Goal: Transaction & Acquisition: Obtain resource

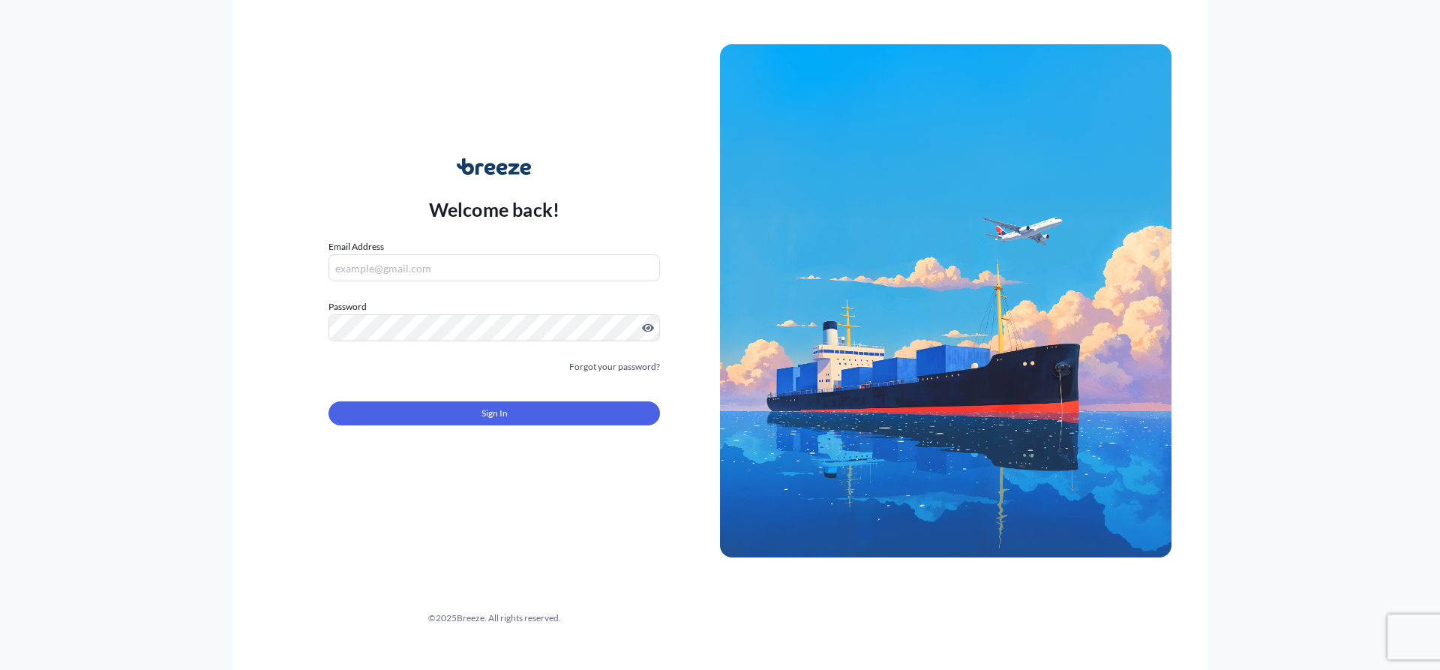
type input "[EMAIL_ADDRESS][DOMAIN_NAME]"
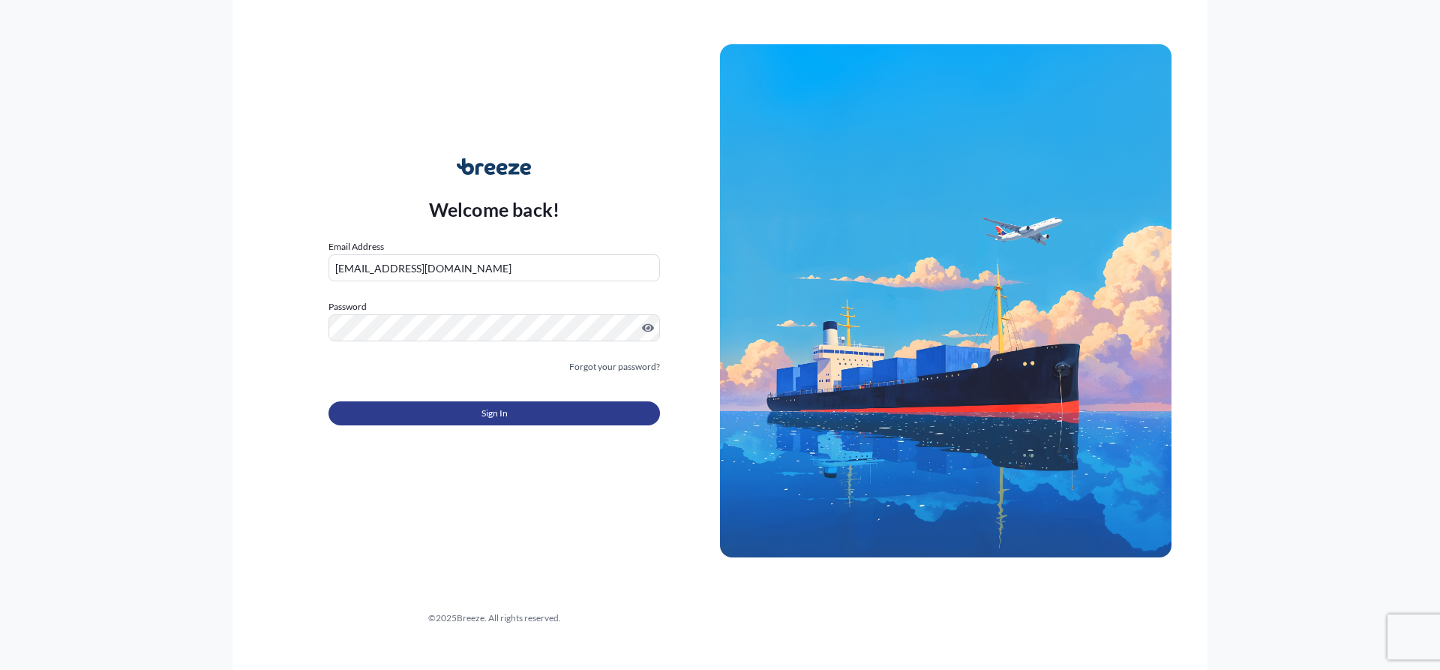
click at [473, 415] on button "Sign In" at bounding box center [495, 413] width 332 height 24
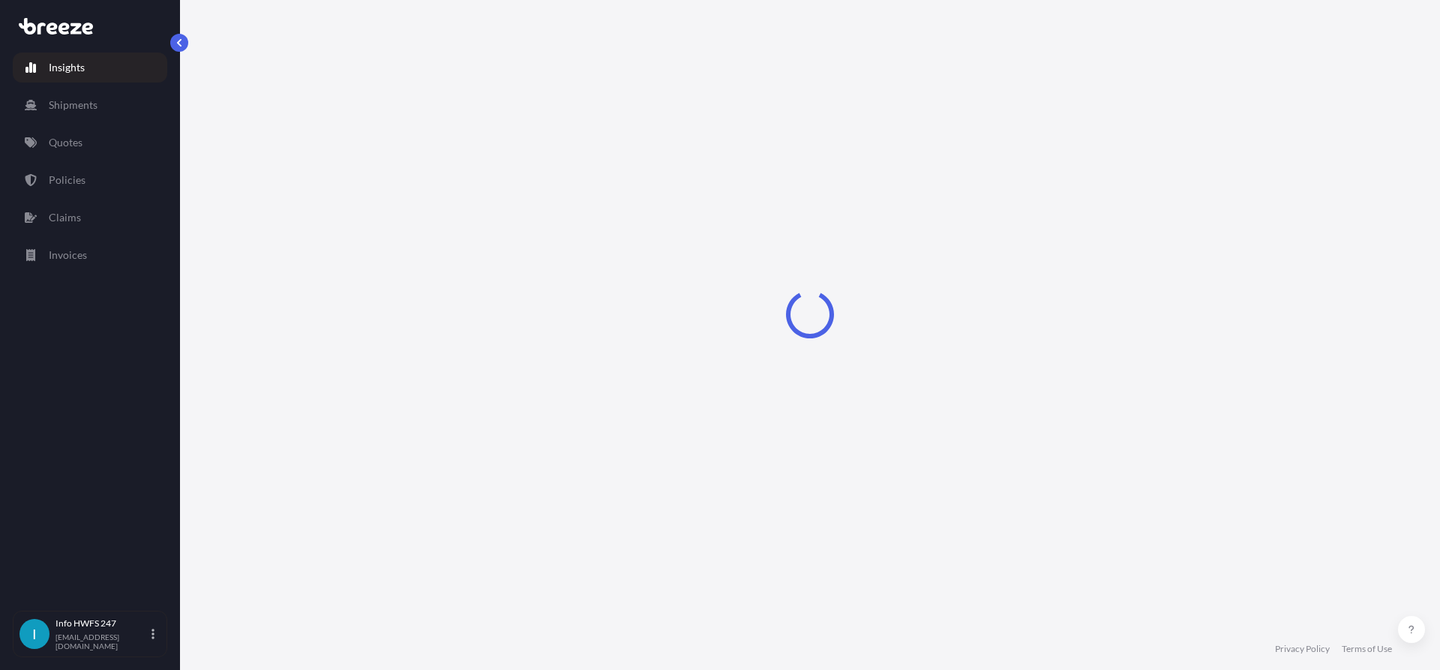
select select "2025"
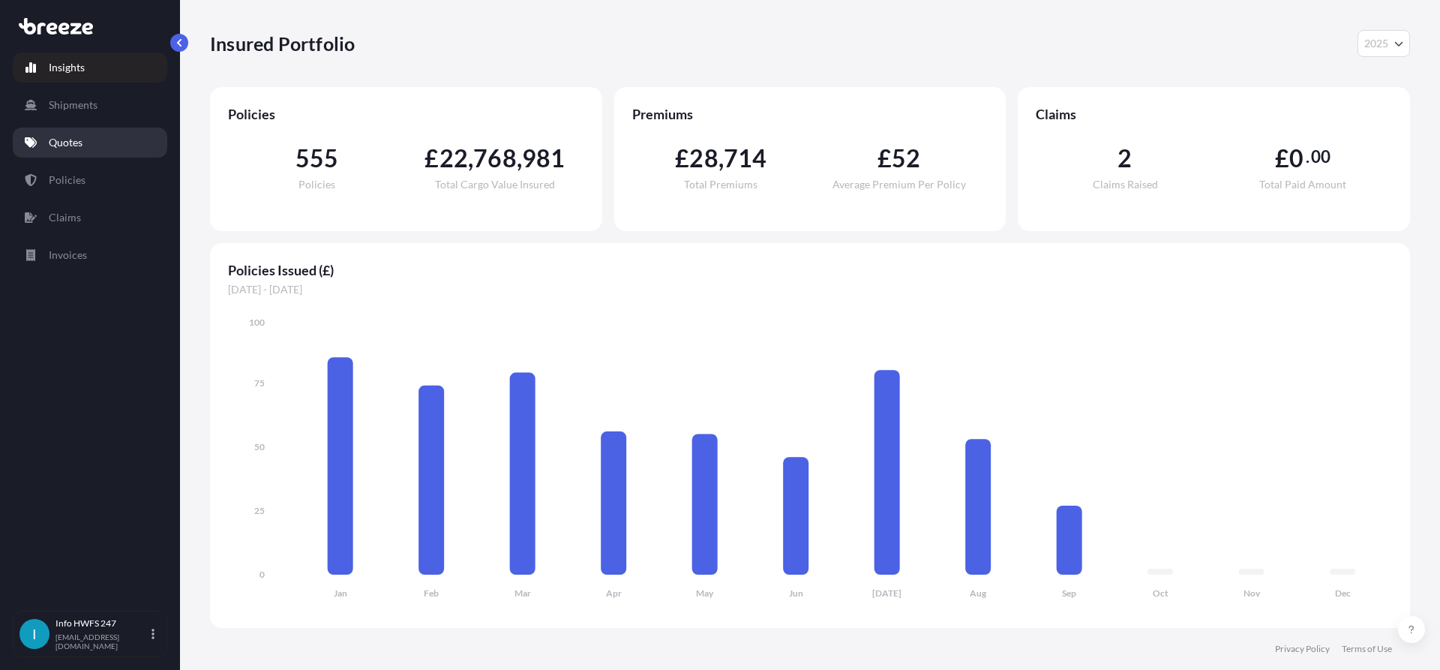
click at [82, 139] on p "Quotes" at bounding box center [66, 142] width 34 height 15
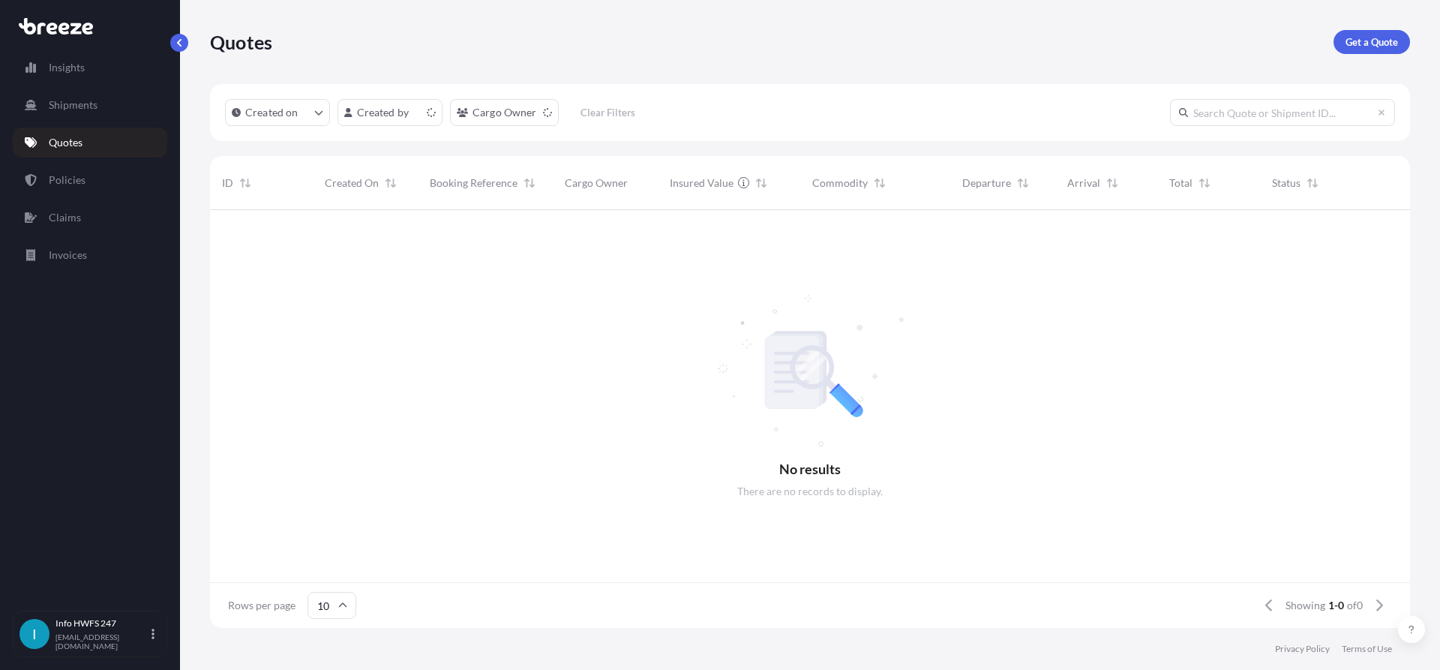
scroll to position [12, 12]
click at [1359, 47] on p "Get a Quote" at bounding box center [1372, 42] width 53 height 15
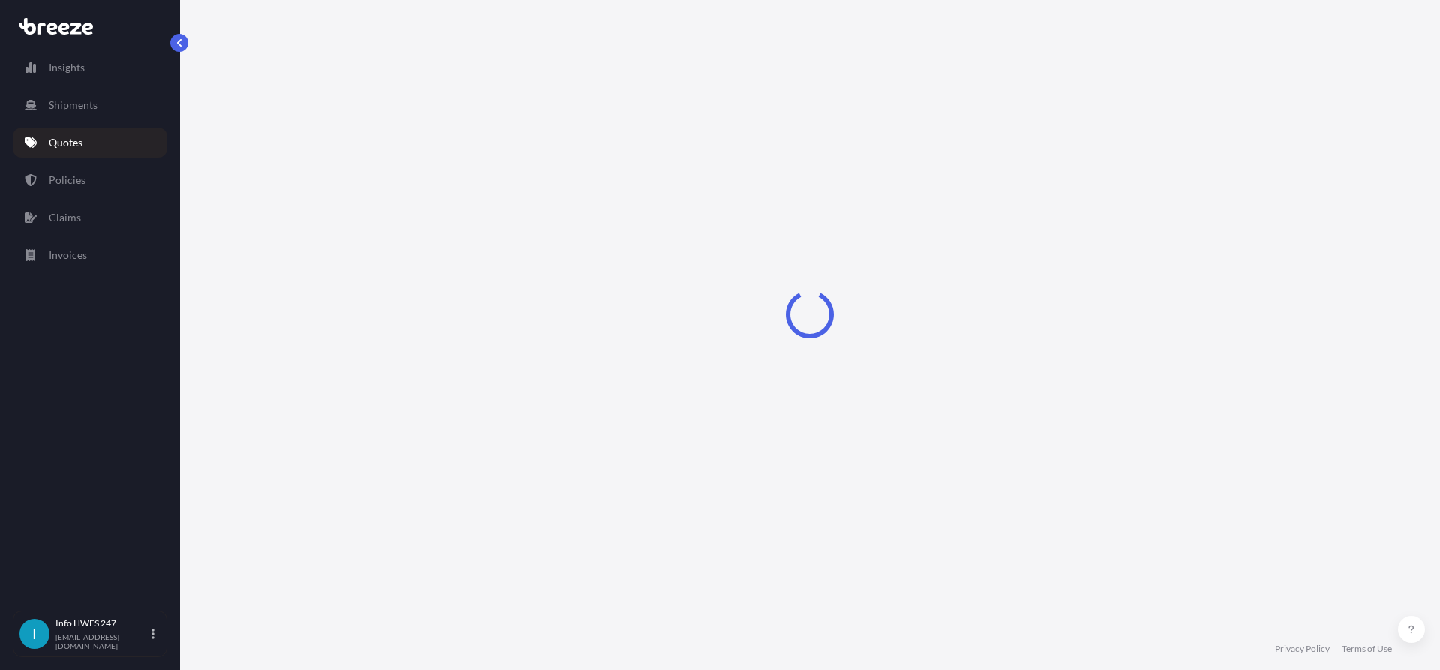
select select "Road"
select select "Air"
select select "1"
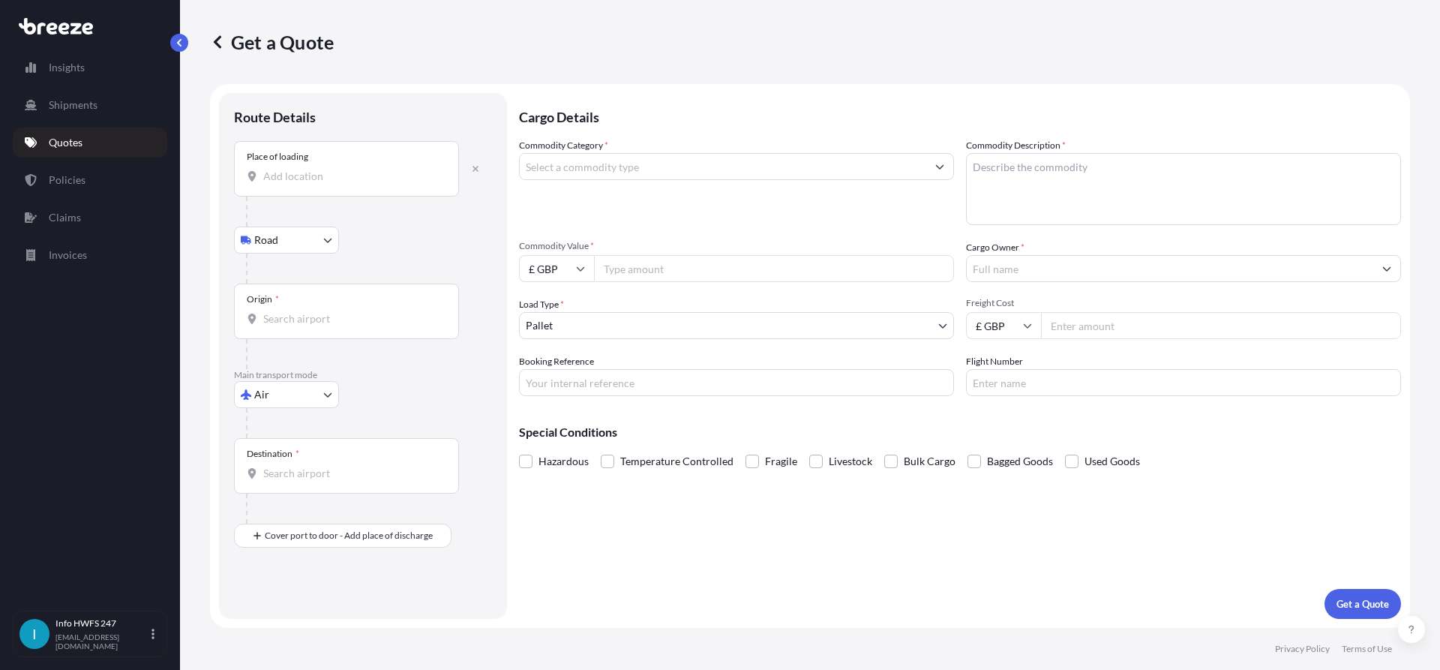
click at [332, 186] on div "Place of loading" at bounding box center [346, 169] width 225 height 56
click at [332, 184] on input "Place of loading" at bounding box center [351, 176] width 177 height 15
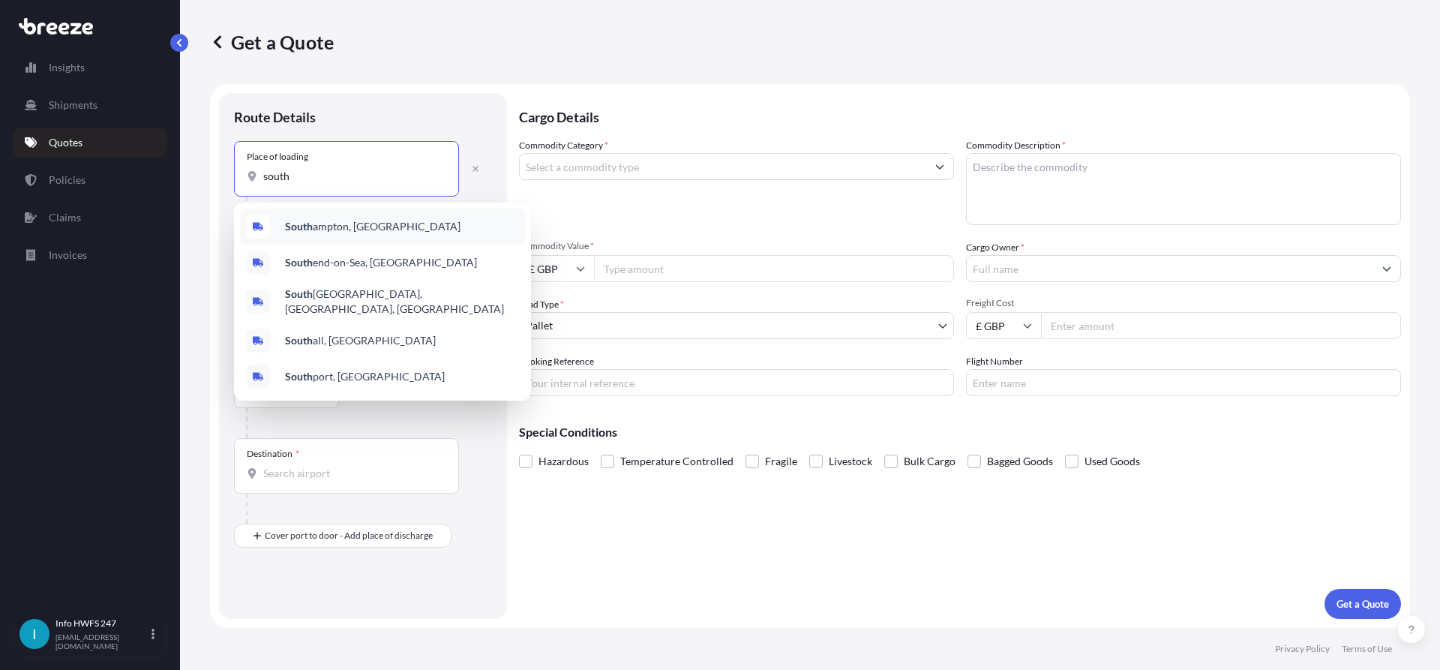
click at [362, 240] on div "[GEOGRAPHIC_DATA], [GEOGRAPHIC_DATA]" at bounding box center [382, 227] width 285 height 36
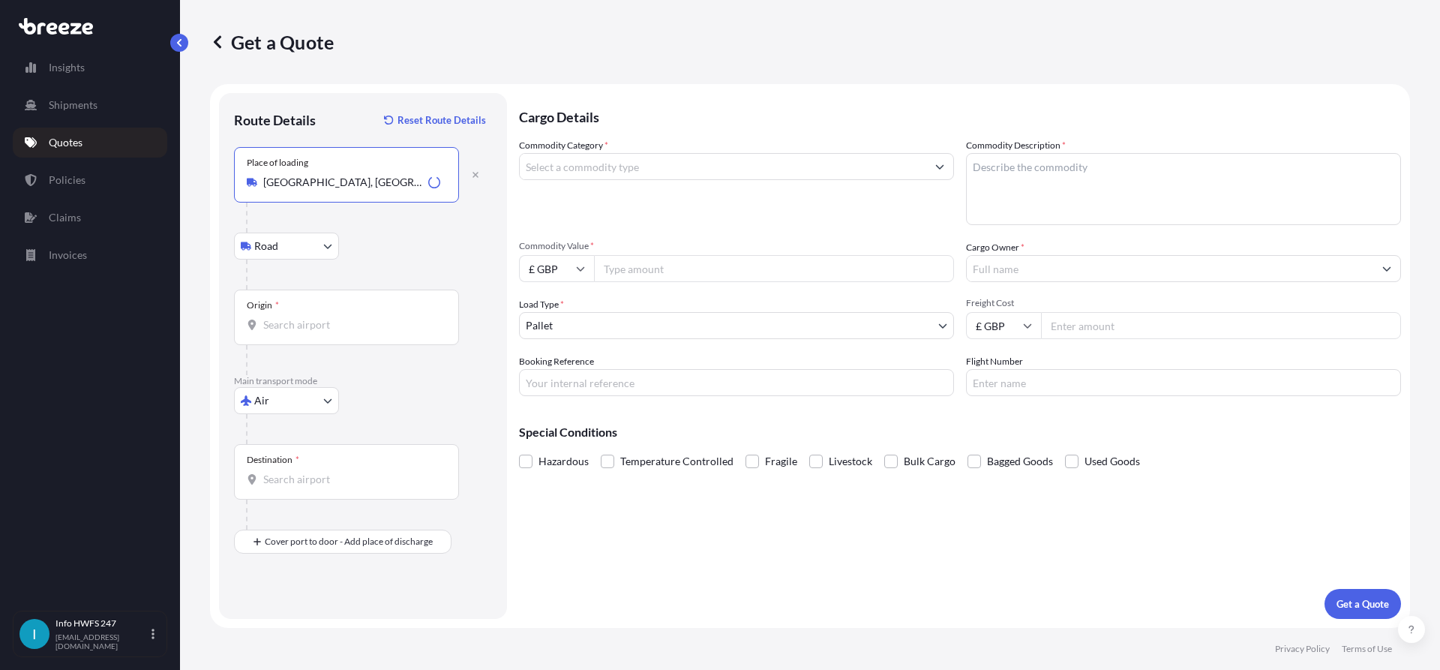
type input "[GEOGRAPHIC_DATA], [GEOGRAPHIC_DATA]"
click at [311, 333] on div "Origin *" at bounding box center [346, 318] width 225 height 56
click at [311, 332] on input "Origin *" at bounding box center [351, 324] width 177 height 15
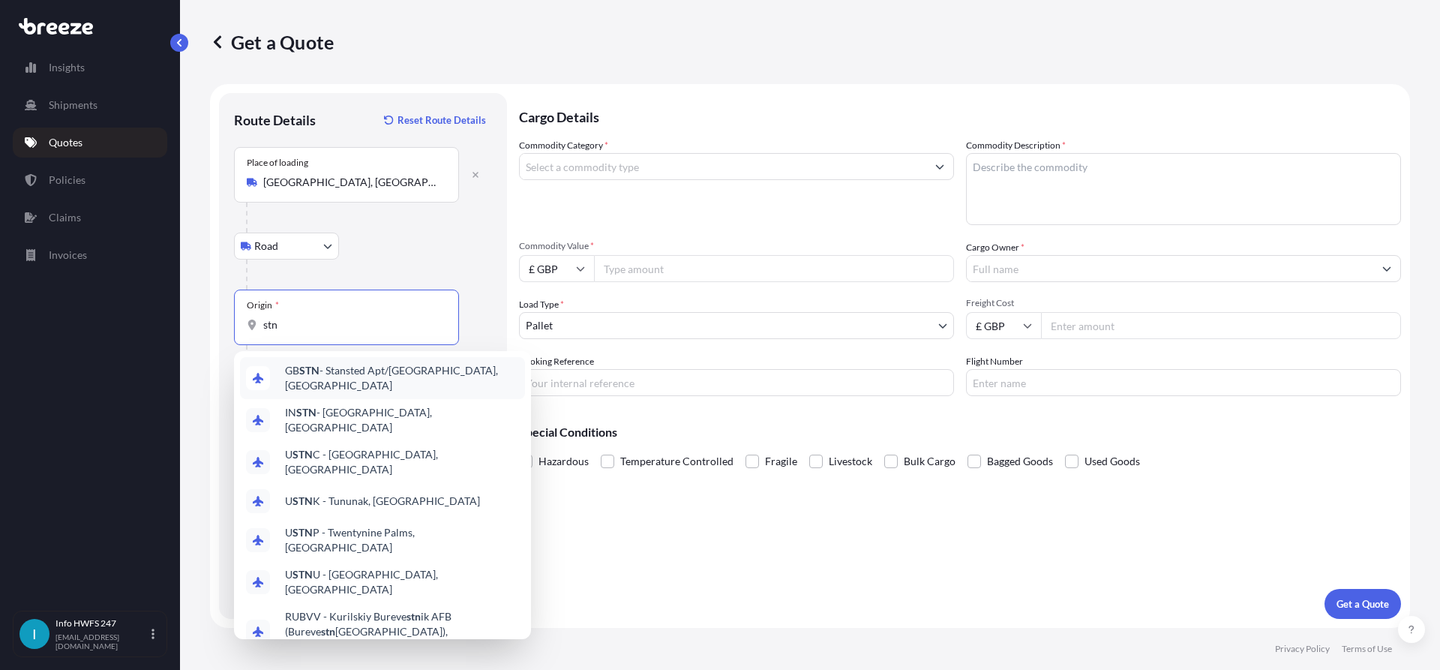
click at [396, 365] on div "GB STN - Stansted Apt/[GEOGRAPHIC_DATA], [GEOGRAPHIC_DATA]" at bounding box center [382, 378] width 285 height 42
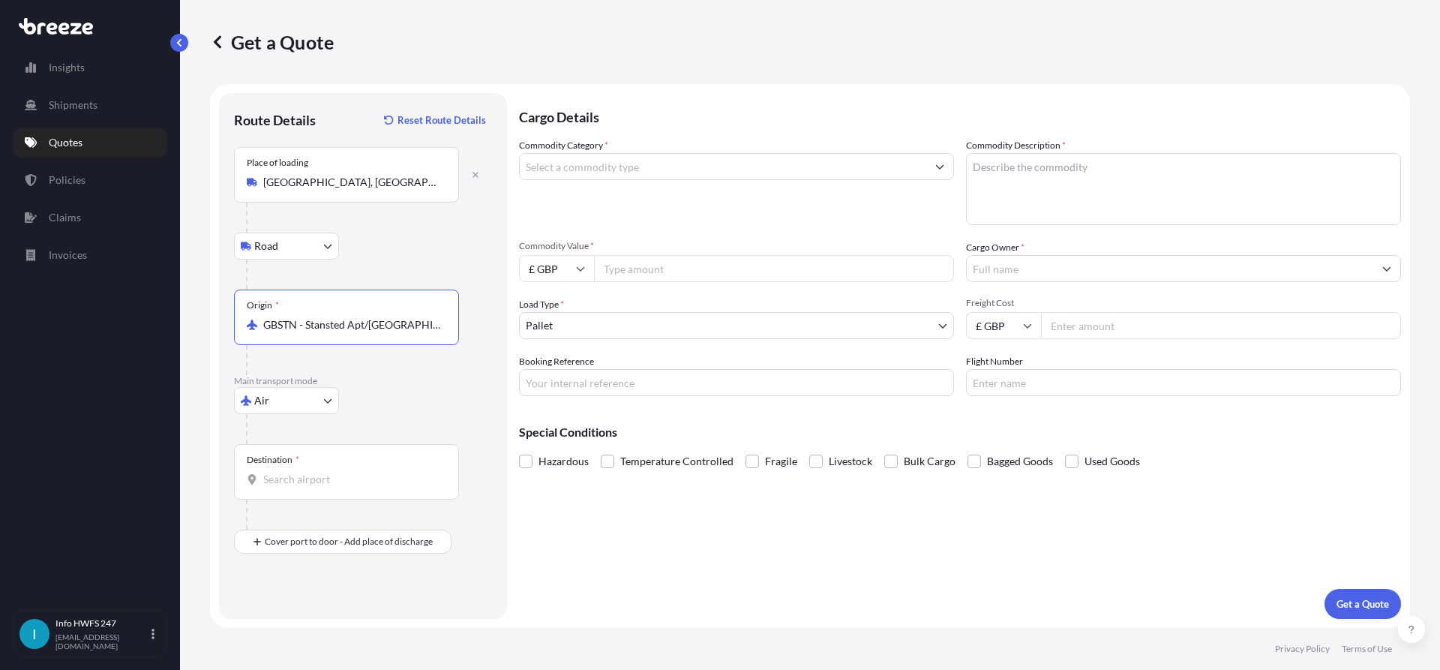
type input "GBSTN - Stansted Apt/[GEOGRAPHIC_DATA], [GEOGRAPHIC_DATA]"
click at [326, 466] on div "Destination *" at bounding box center [346, 472] width 225 height 56
click at [326, 472] on input "Destination *" at bounding box center [351, 479] width 177 height 15
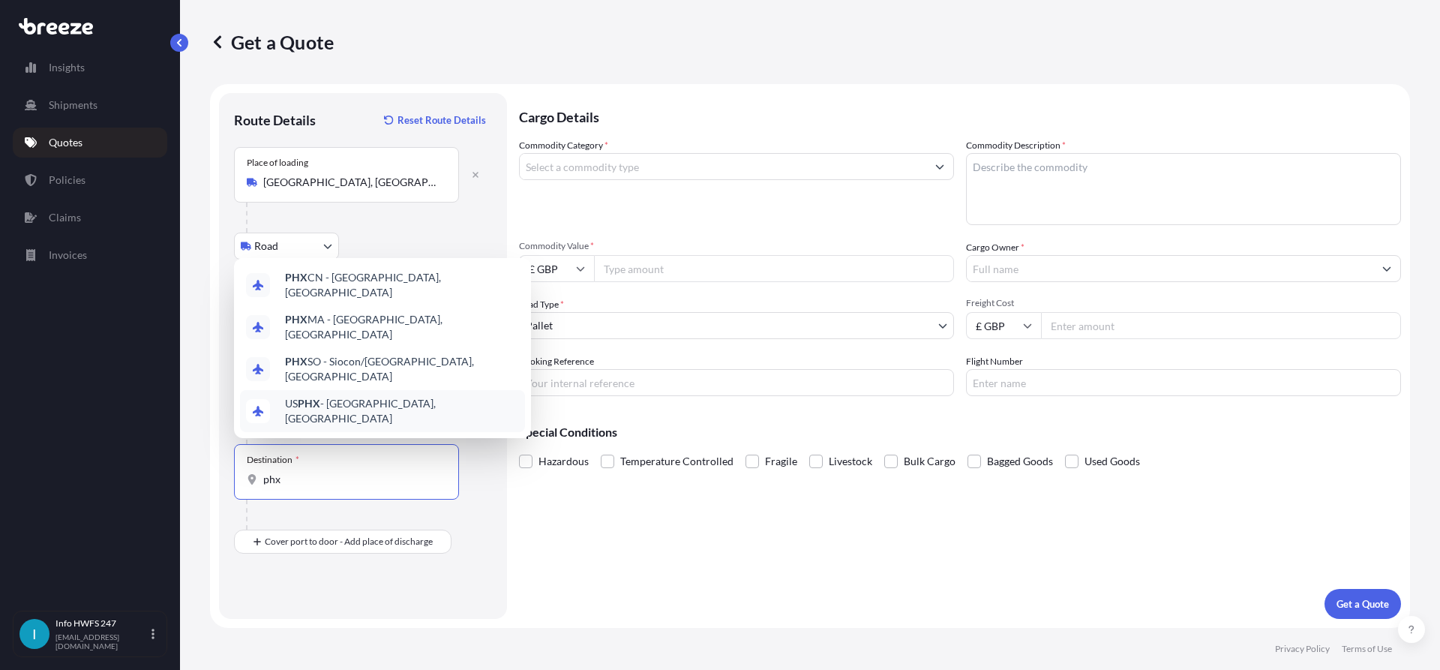
click at [404, 415] on span "US PHX - [GEOGRAPHIC_DATA], [GEOGRAPHIC_DATA]" at bounding box center [402, 411] width 234 height 30
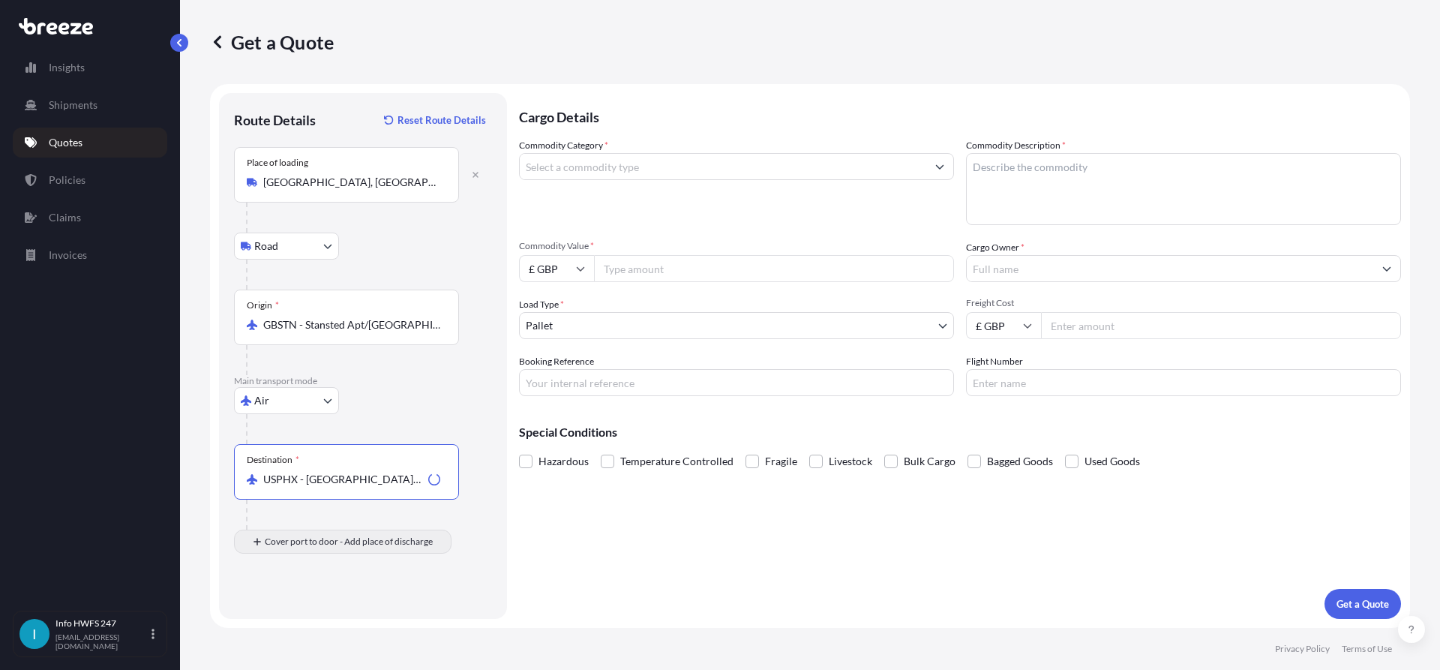
type input "USPHX - [GEOGRAPHIC_DATA], [GEOGRAPHIC_DATA]"
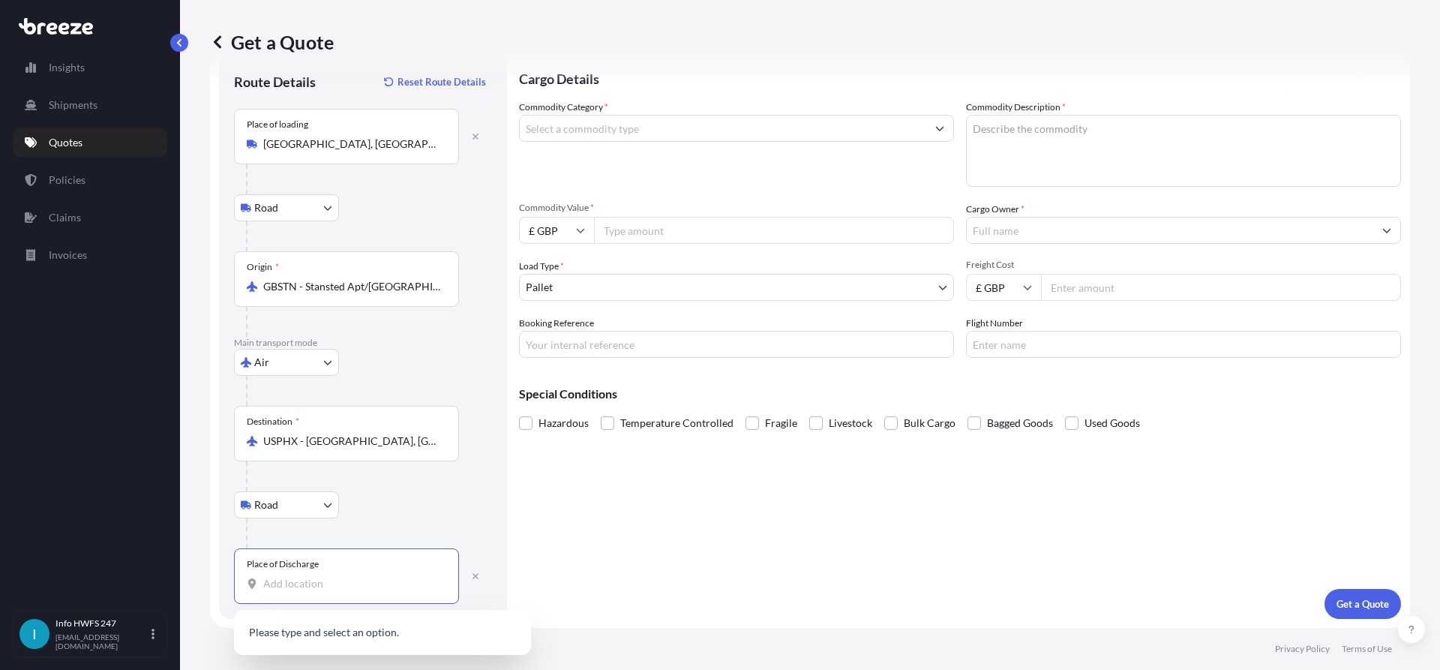
click at [291, 582] on input "Place of Discharge" at bounding box center [351, 583] width 177 height 15
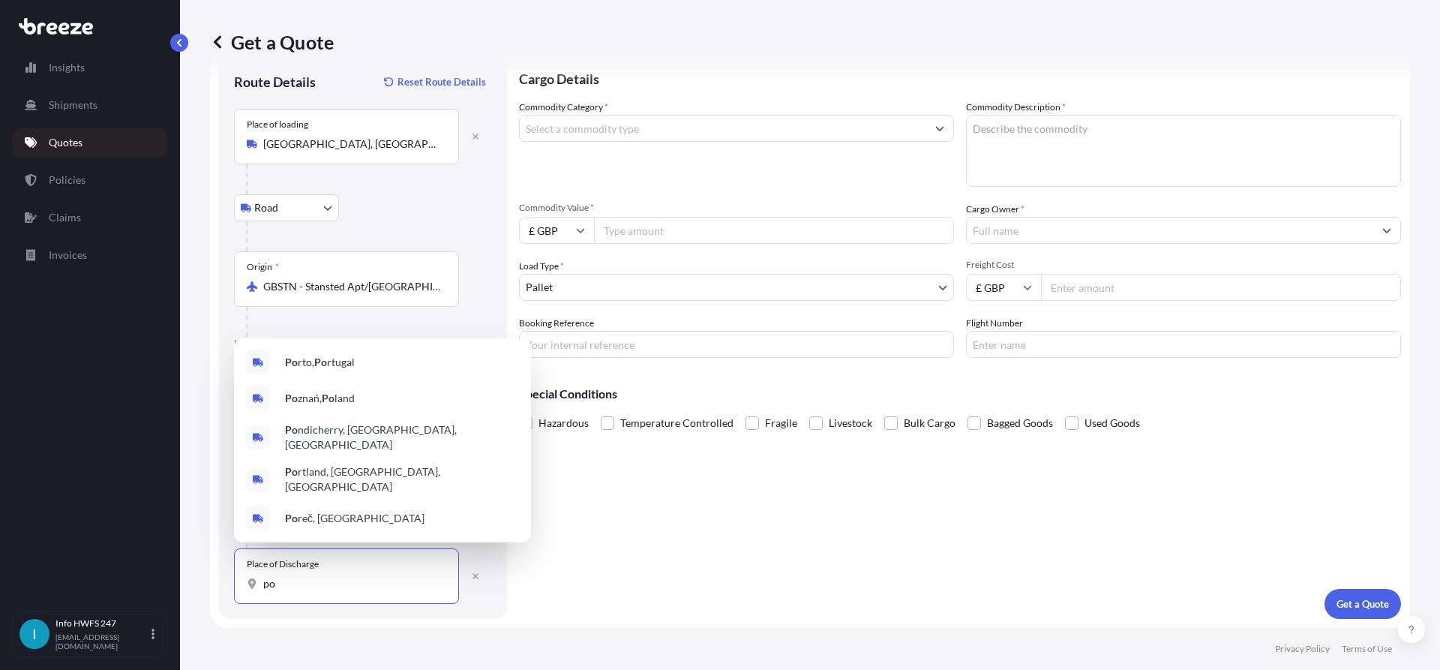
type input "p"
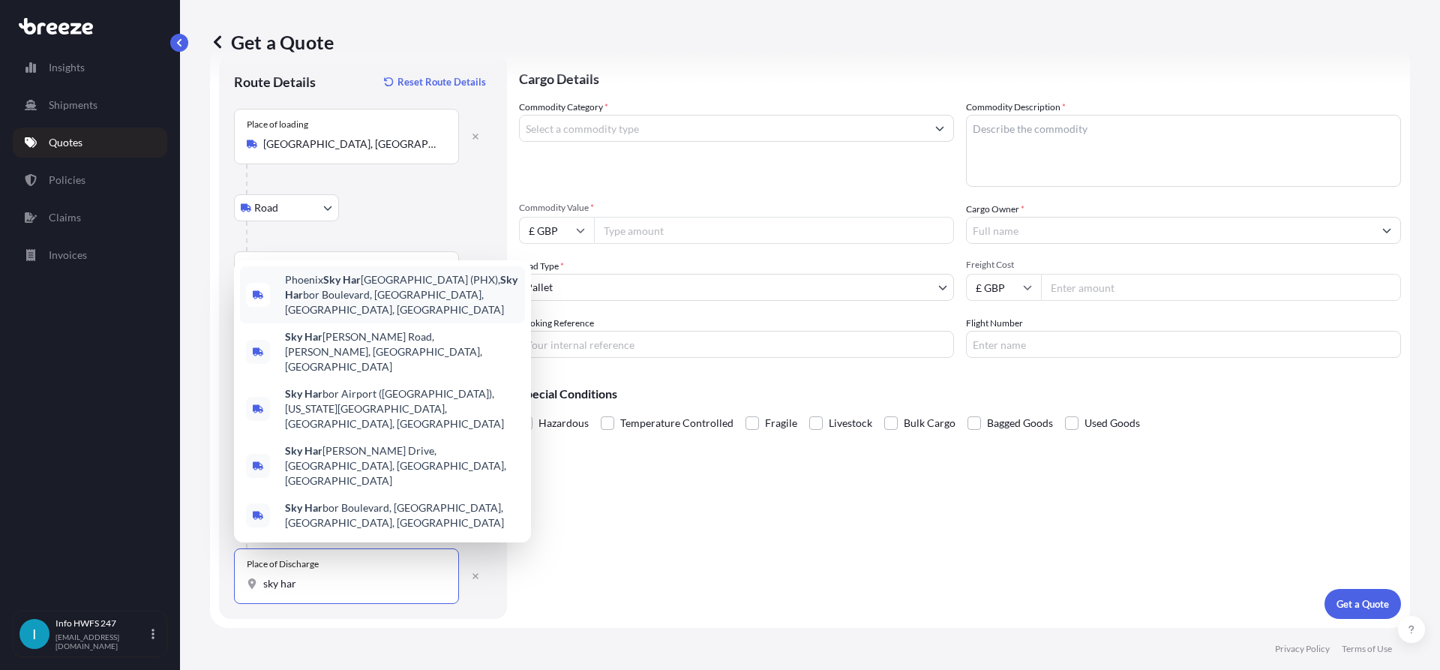
click at [389, 317] on span "Phoenix Sky [GEOGRAPHIC_DATA] (PHX), [GEOGRAPHIC_DATA], [GEOGRAPHIC_DATA], [GEO…" at bounding box center [402, 294] width 234 height 45
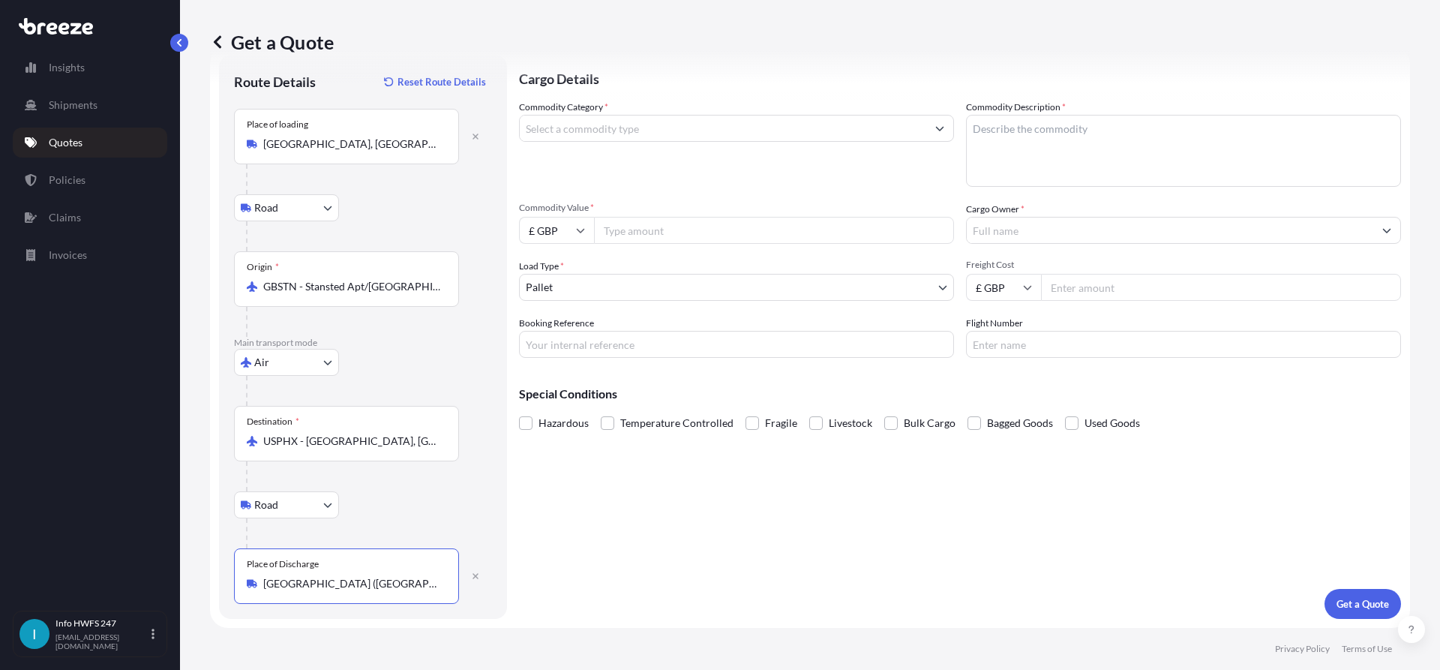
type input "[GEOGRAPHIC_DATA] ([GEOGRAPHIC_DATA]), [GEOGRAPHIC_DATA], [GEOGRAPHIC_DATA], [G…"
click at [629, 137] on input "Commodity Category *" at bounding box center [723, 128] width 407 height 27
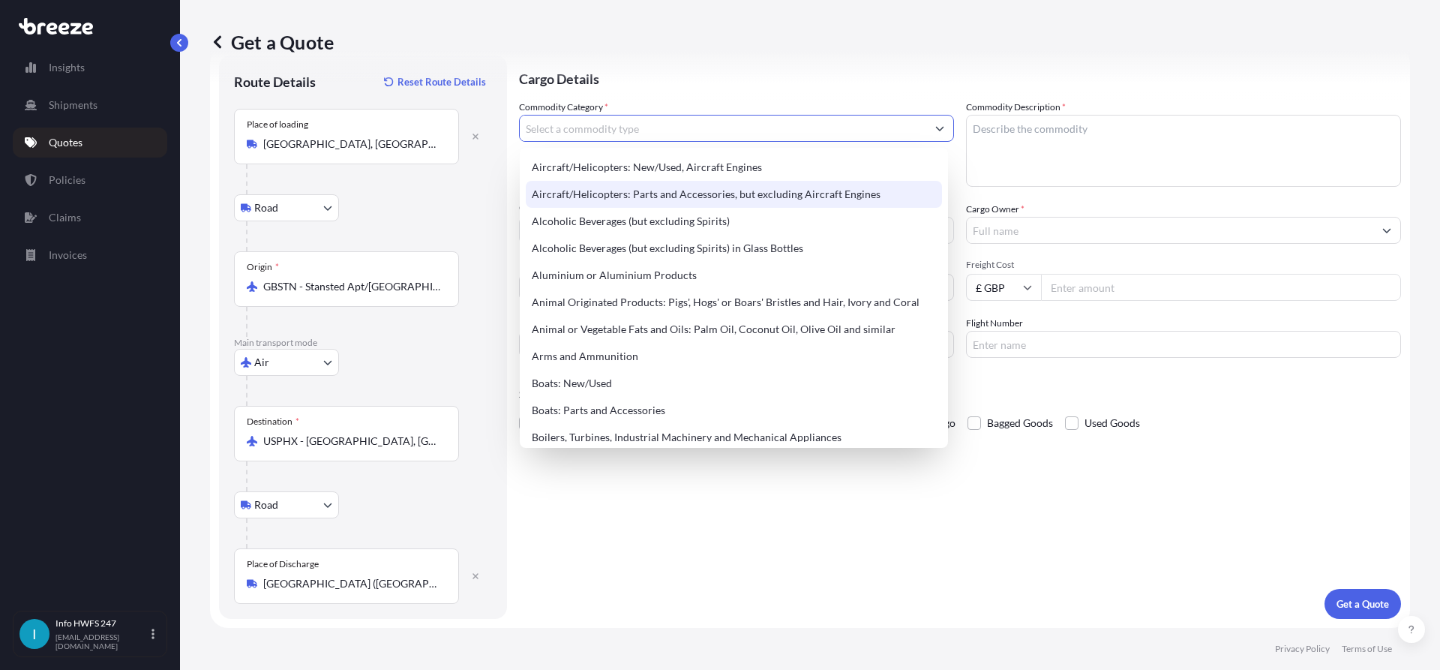
click at [650, 185] on div "Aircraft/Helicopters: Parts and Accessories, but excluding Aircraft Engines" at bounding box center [734, 194] width 416 height 27
type input "Aircraft/Helicopters: Parts and Accessories, but excluding Aircraft Engines"
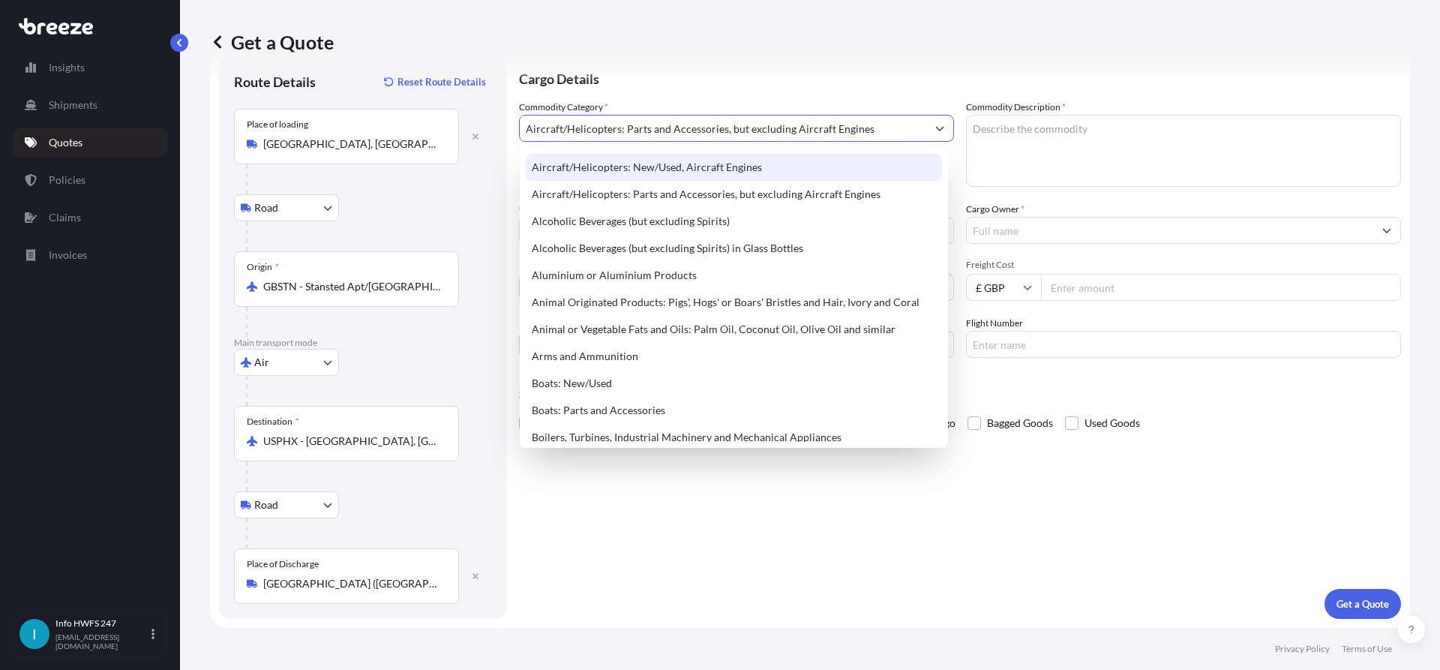
click at [1035, 150] on textarea "Commodity Description *" at bounding box center [1183, 151] width 435 height 72
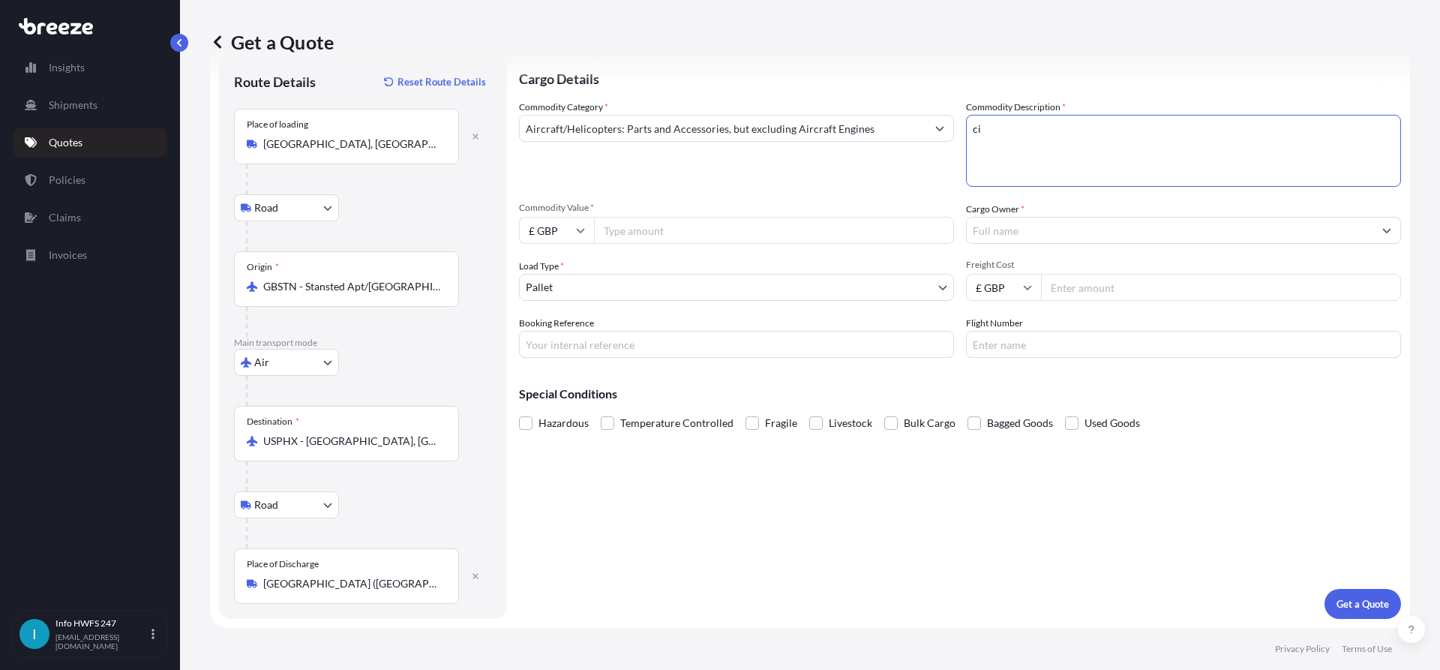
type textarea "c"
type textarea "CIVIL AIRCRAFT PART - UNIT IGN LV (SPECIAL PROVISION A130)"
click at [1056, 223] on input "Cargo Owner *" at bounding box center [1170, 230] width 407 height 27
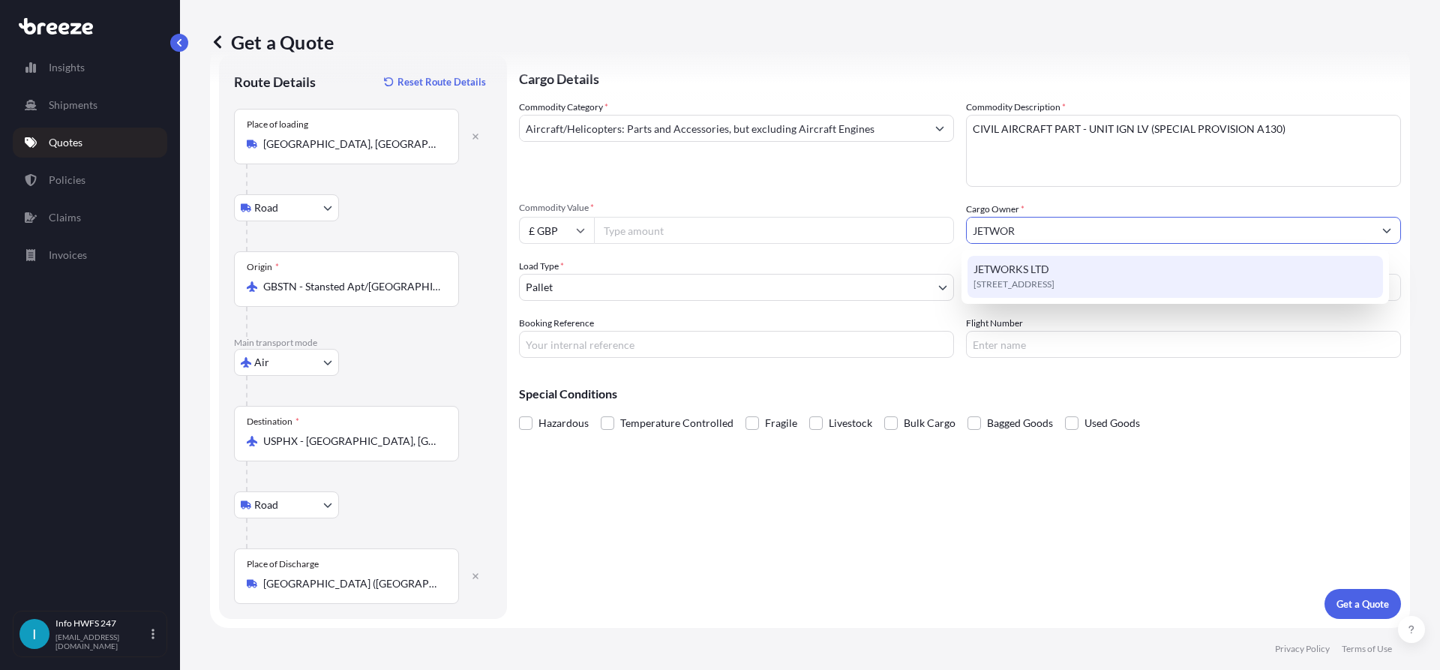
click at [1055, 278] on span "[STREET_ADDRESS]" at bounding box center [1014, 284] width 81 height 15
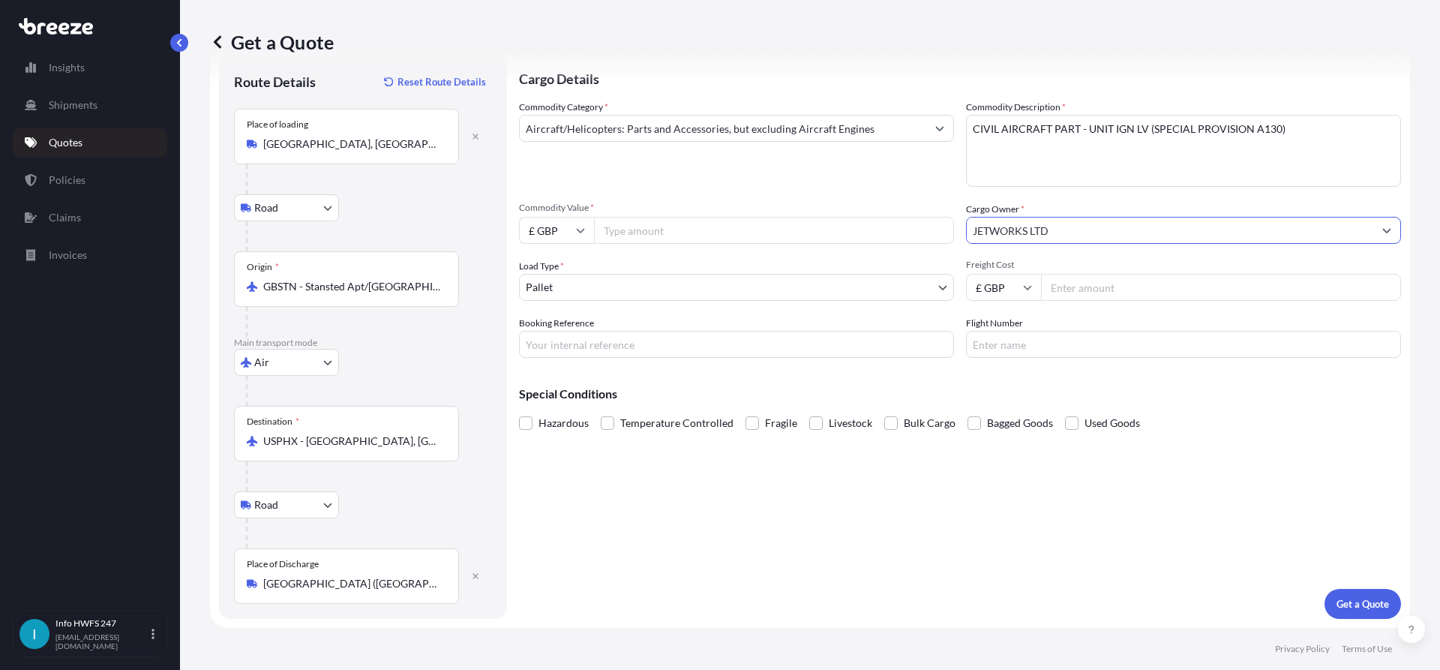
type input "JETWORKS LTD"
click at [577, 239] on input "£ GBP" at bounding box center [556, 230] width 75 height 27
click at [556, 338] on div "$ USD" at bounding box center [556, 334] width 63 height 29
type input "$ USD"
click at [693, 224] on input "Commodity Value *" at bounding box center [774, 230] width 360 height 27
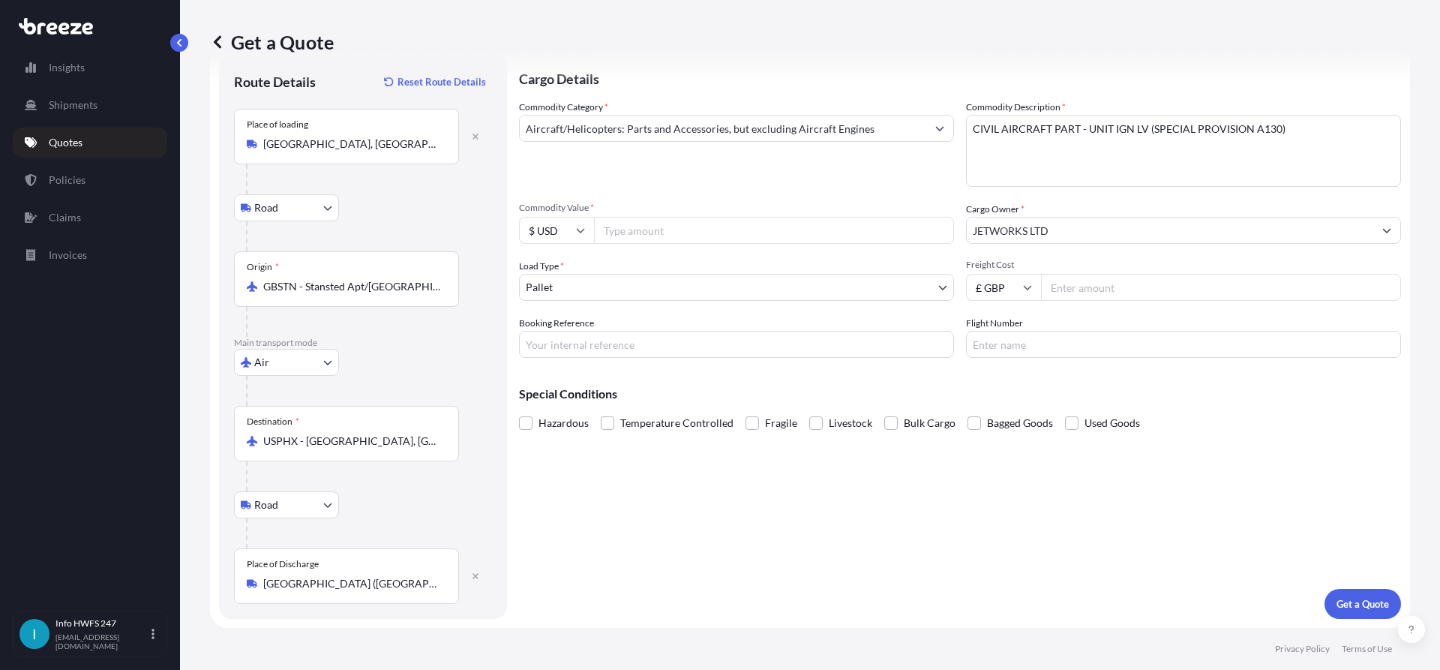
paste input "33476.92"
type input "33476.92"
drag, startPoint x: 634, startPoint y: 349, endPoint x: 653, endPoint y: 356, distance: 19.9
click at [634, 349] on input "Booking Reference" at bounding box center [736, 344] width 435 height 27
paste input "HE166440"
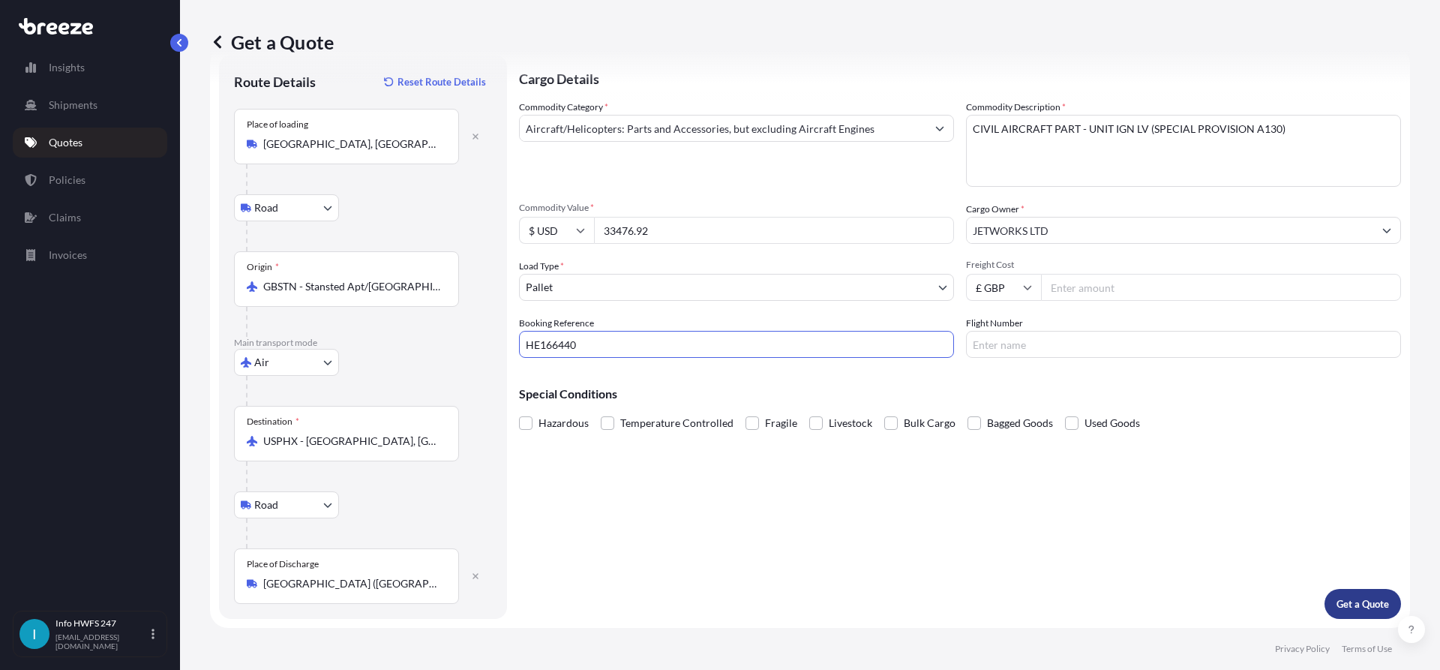
type input "HE166440"
click at [1337, 599] on p "Get a Quote" at bounding box center [1363, 603] width 53 height 15
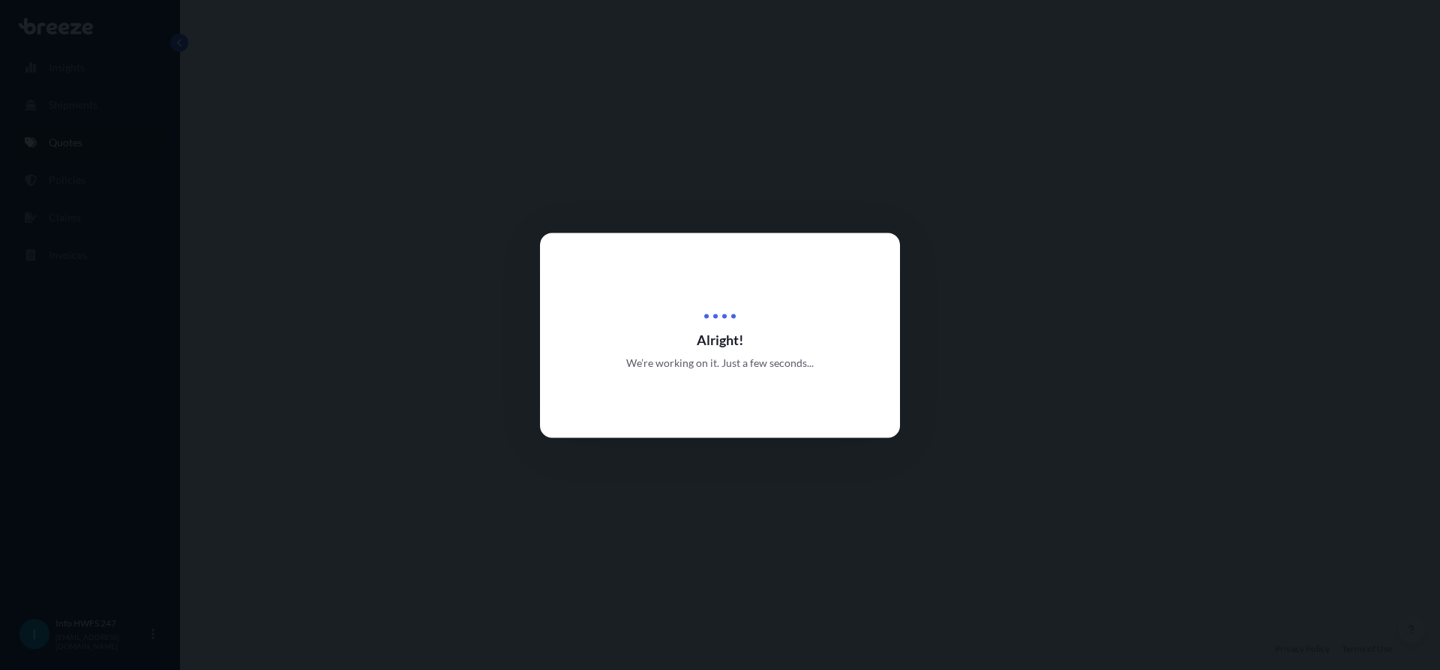
select select "Road"
select select "Air"
select select "Road"
select select "1"
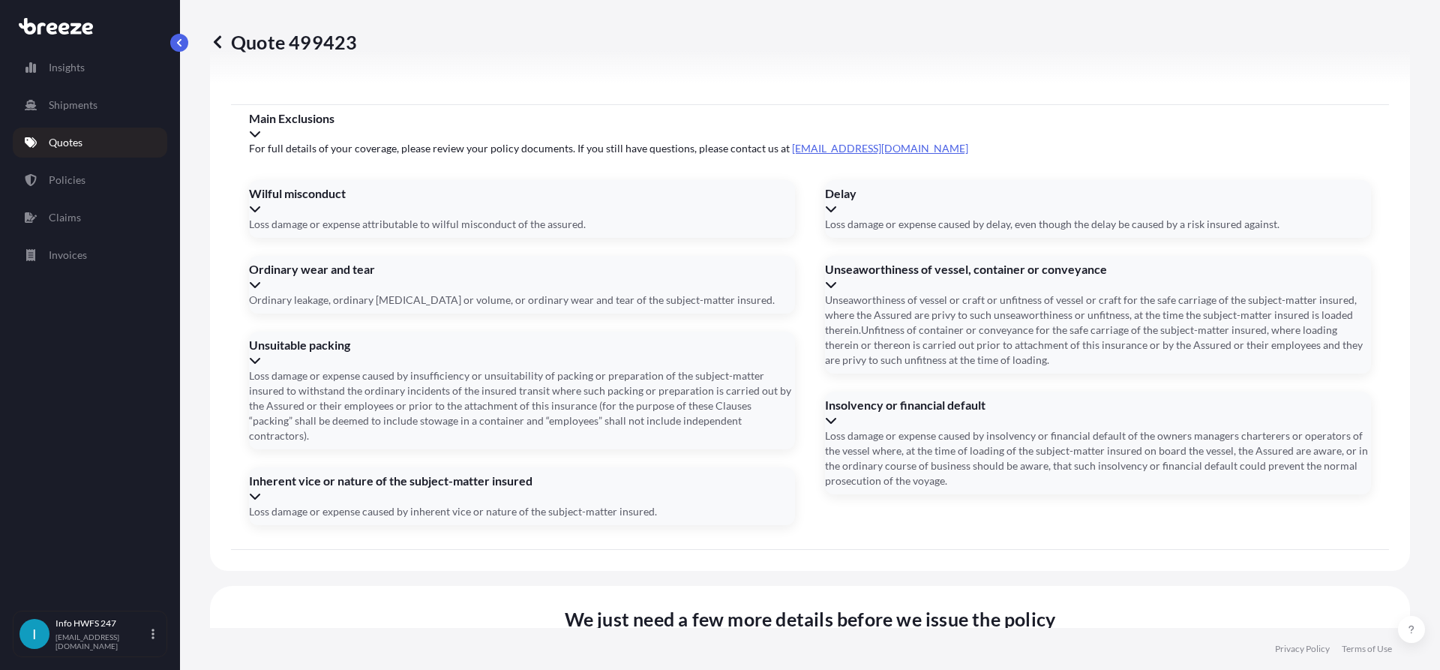
scroll to position [1995, 0]
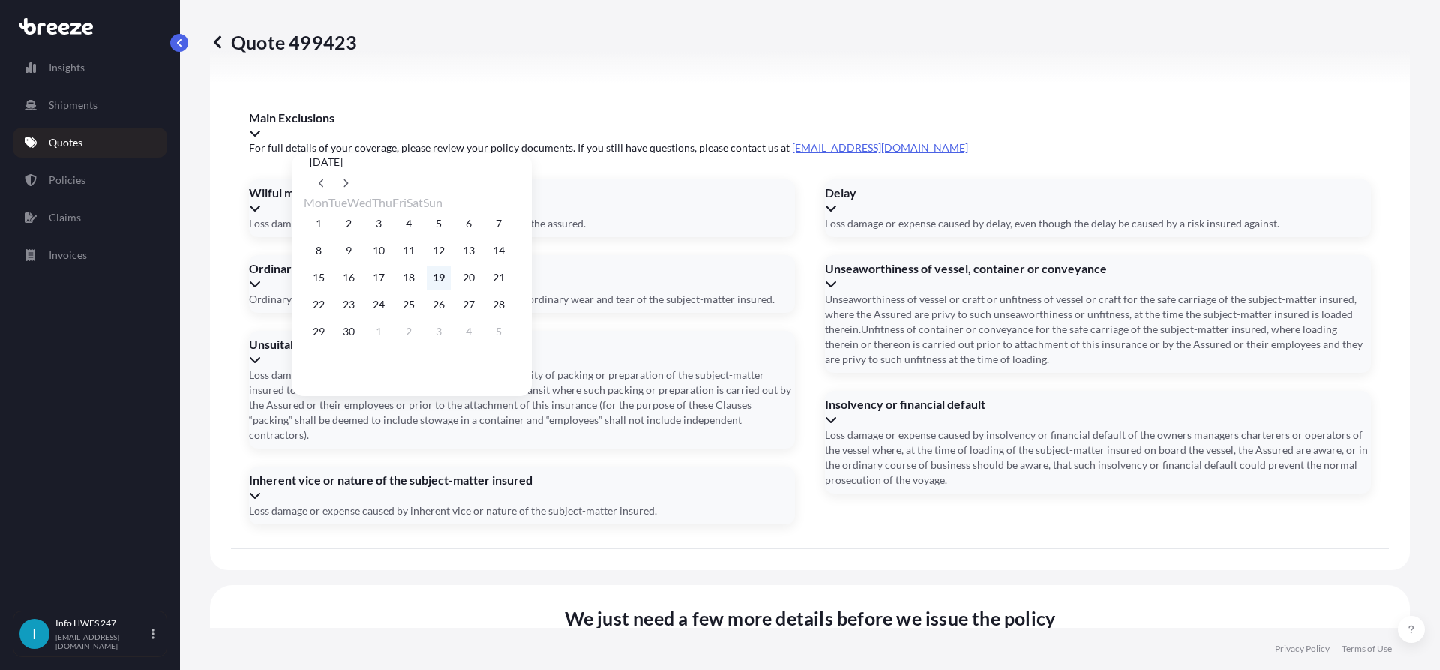
click at [451, 289] on button "19" at bounding box center [439, 278] width 24 height 24
type input "[DATE]"
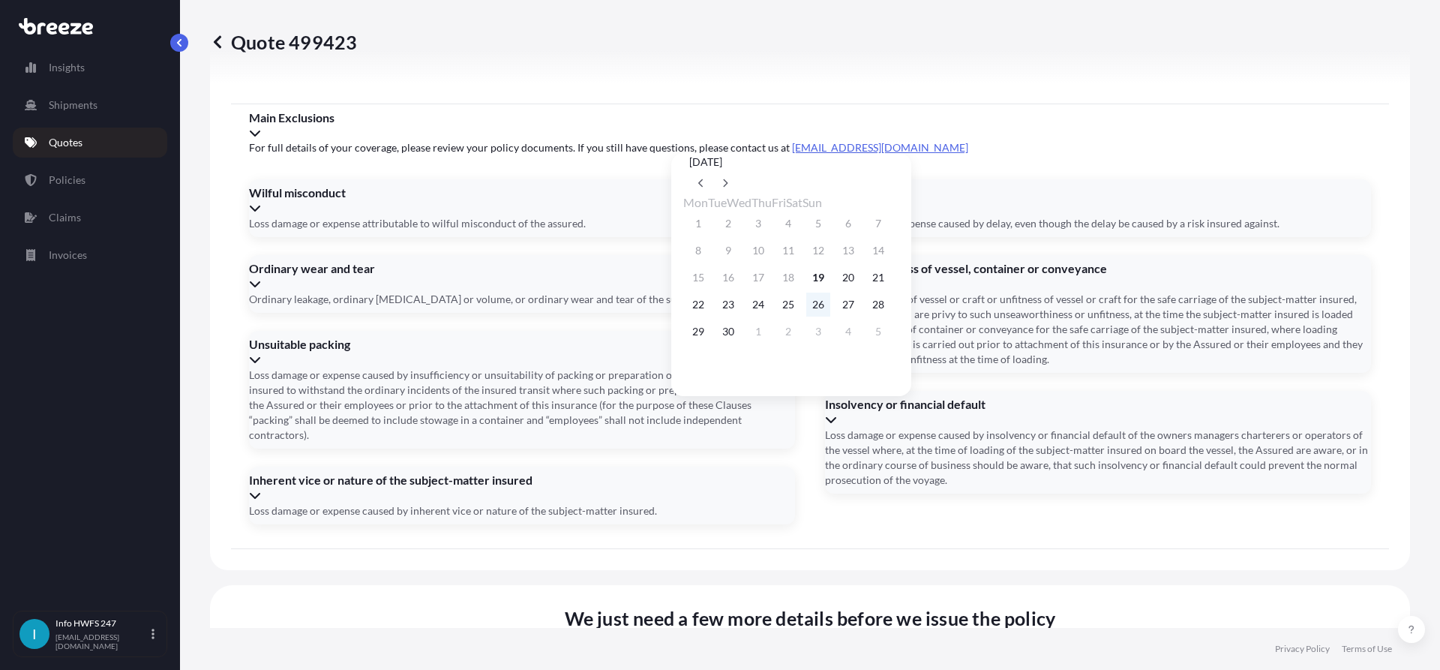
click at [830, 316] on button "26" at bounding box center [818, 305] width 24 height 24
type input "[DATE]"
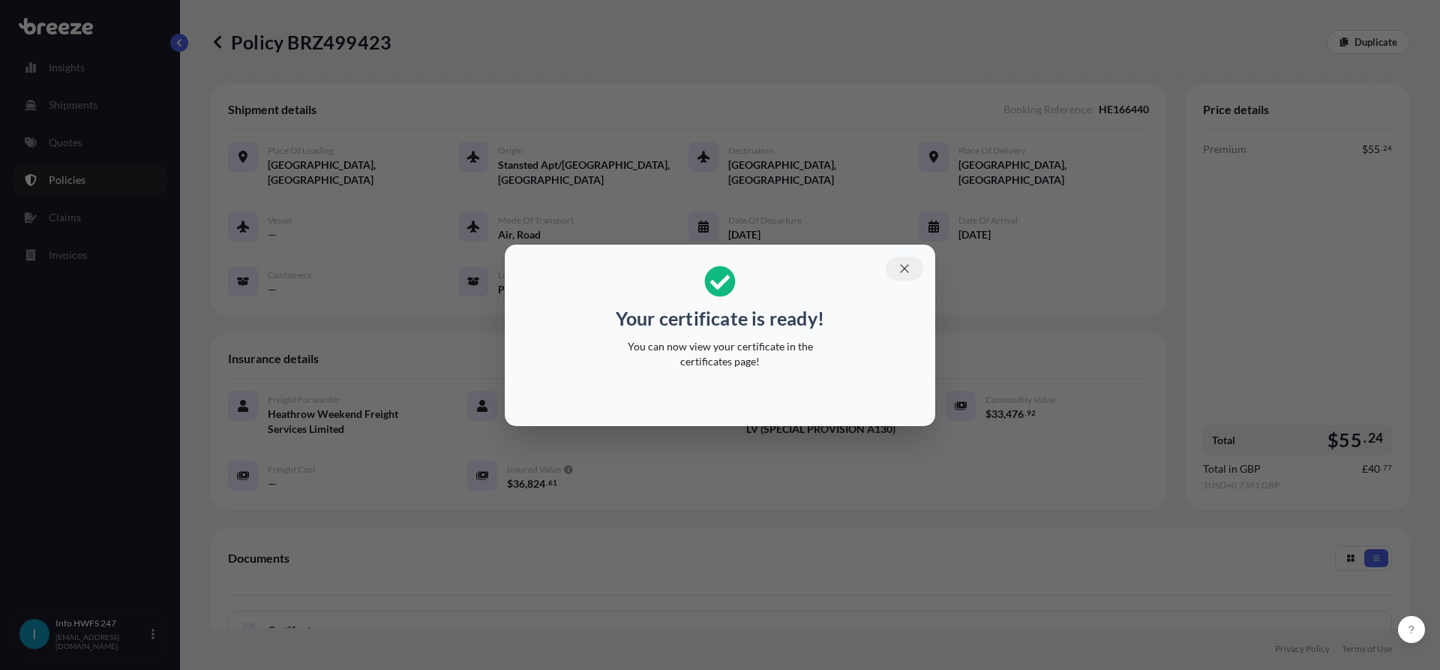
click at [896, 266] on button "button" at bounding box center [905, 269] width 38 height 24
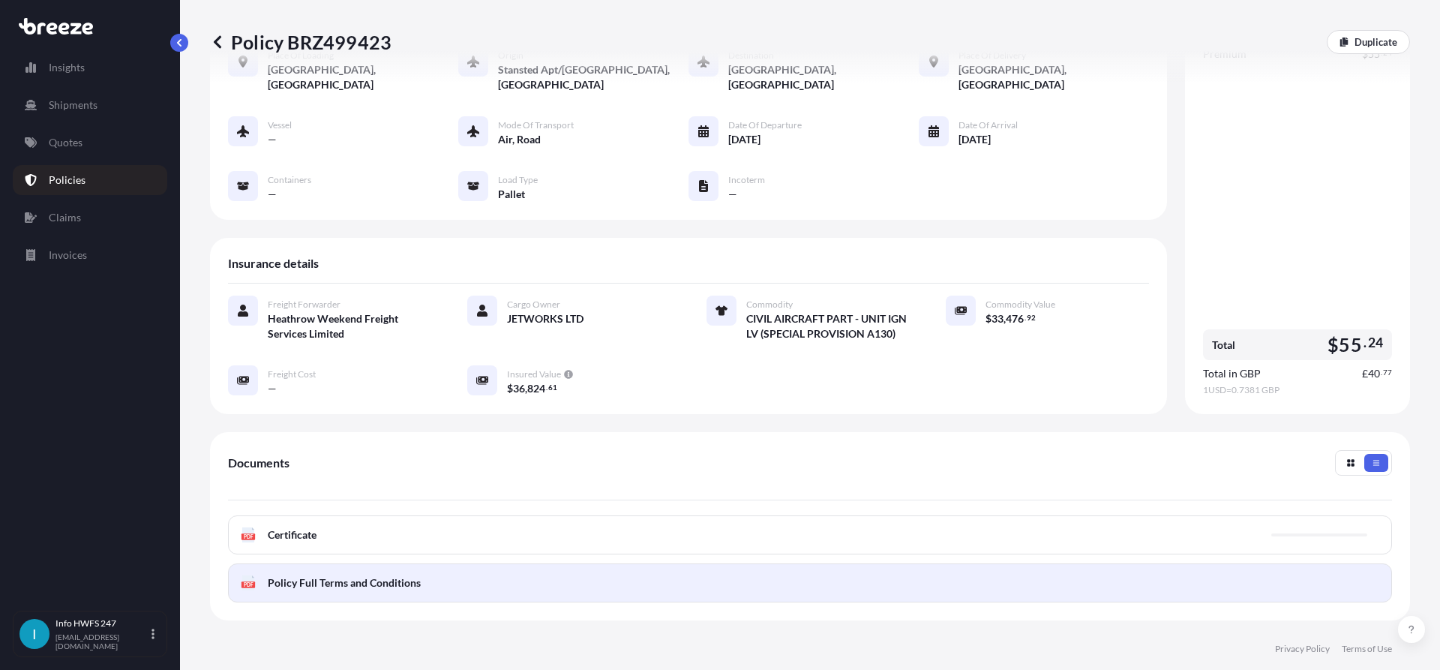
scroll to position [225, 0]
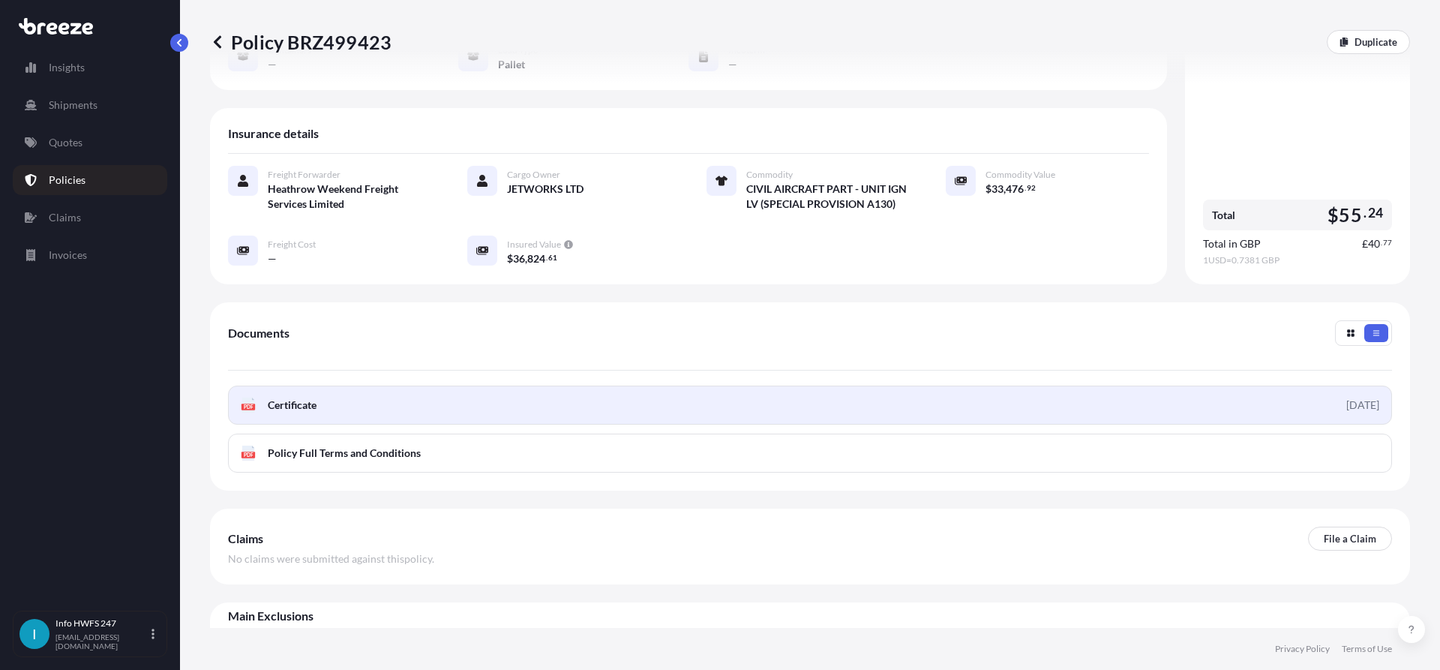
click at [1305, 398] on link "PDF Certificate [DATE]" at bounding box center [810, 405] width 1164 height 39
